Goal: Information Seeking & Learning: Understand process/instructions

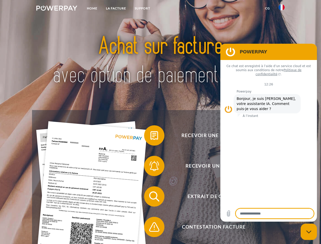
click at [57, 9] on img at bounding box center [56, 8] width 41 height 5
click at [282, 9] on img at bounding box center [282, 7] width 6 height 6
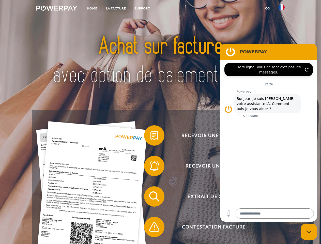
click at [268, 8] on link "CG" at bounding box center [267, 8] width 13 height 9
click at [151, 137] on span at bounding box center [146, 135] width 25 height 25
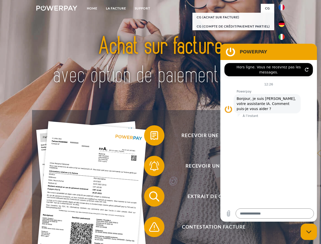
click at [151, 167] on span at bounding box center [146, 165] width 25 height 25
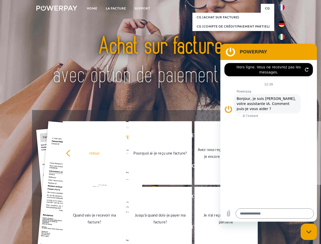
click at [151, 198] on link "Jusqu'à quand dois-je payer ma facture?" at bounding box center [160, 219] width 63 height 64
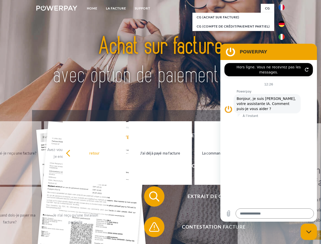
click at [151, 228] on span at bounding box center [146, 227] width 25 height 25
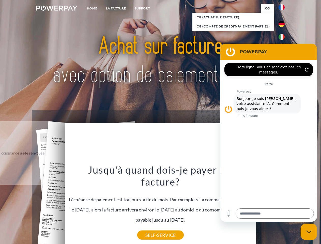
click at [309, 232] on icon "Fermer la fenêtre de messagerie" at bounding box center [309, 232] width 5 height 3
type textarea "*"
